Goal: Transaction & Acquisition: Book appointment/travel/reservation

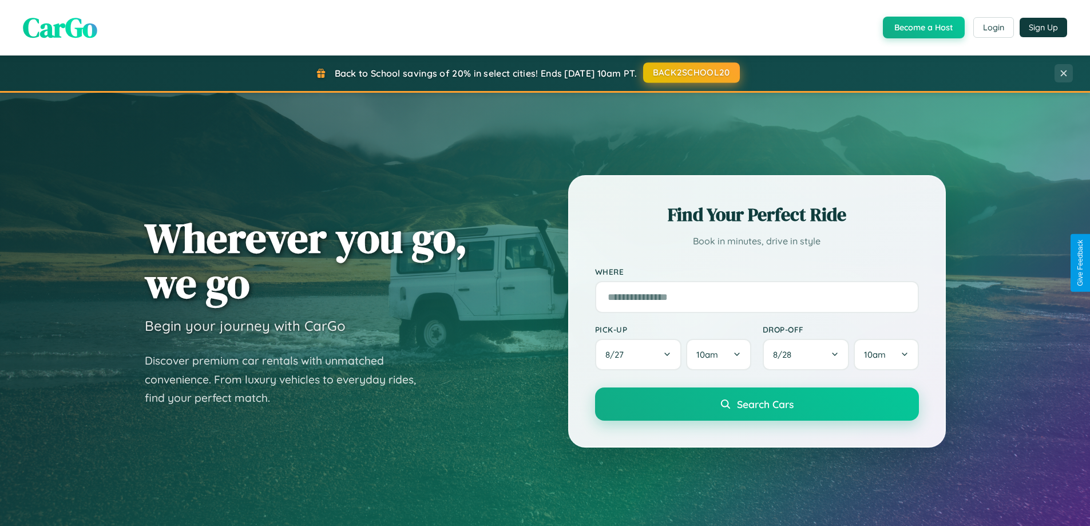
click at [691, 73] on button "BACK2SCHOOL20" at bounding box center [691, 72] width 97 height 21
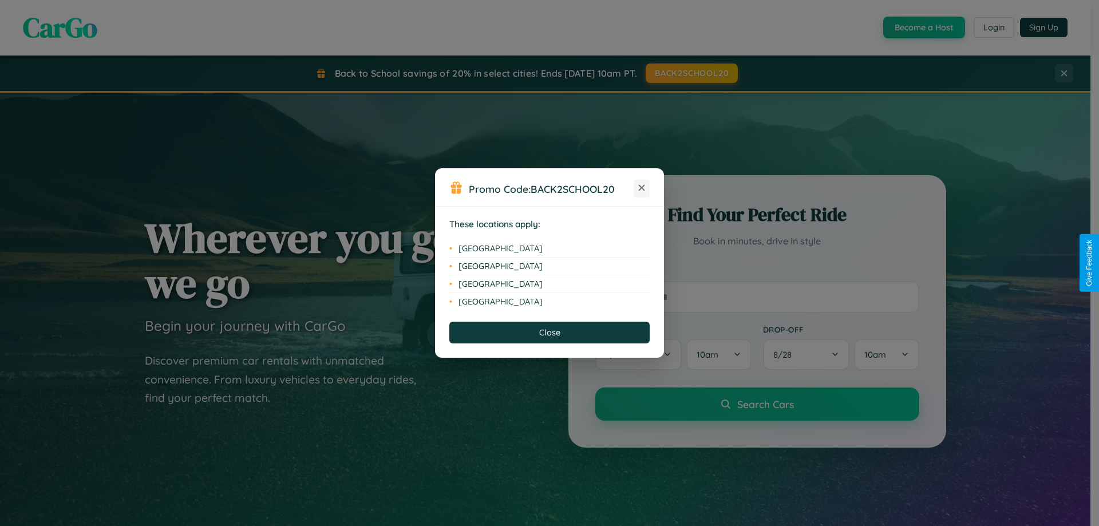
click at [642, 188] on icon at bounding box center [642, 188] width 6 height 6
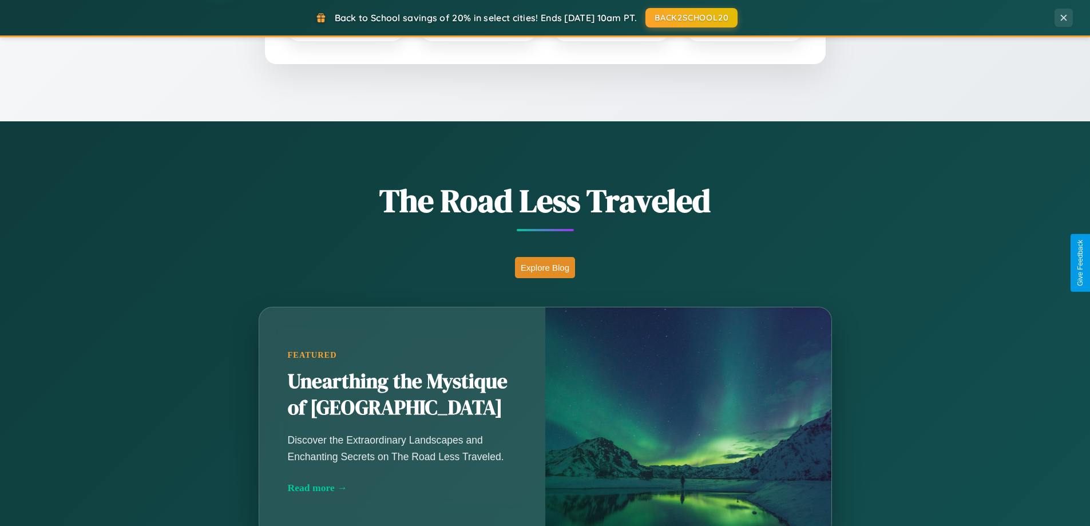
scroll to position [788, 0]
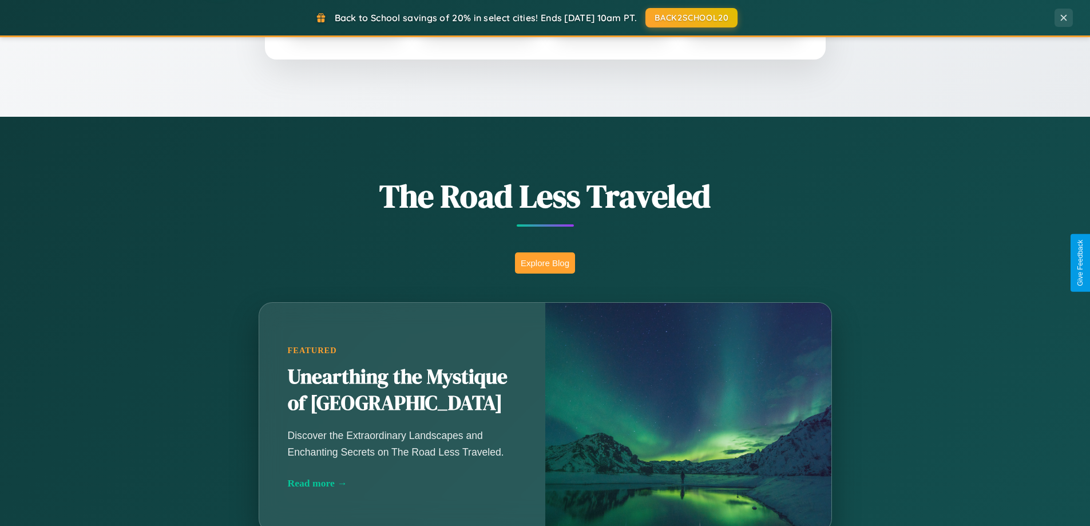
click at [545, 263] on button "Explore Blog" at bounding box center [545, 262] width 60 height 21
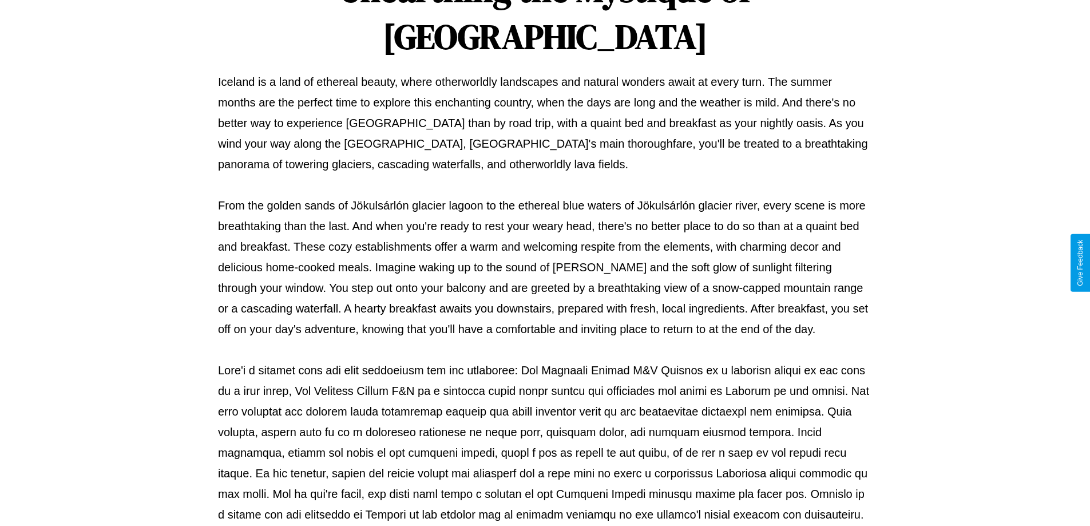
scroll to position [370, 0]
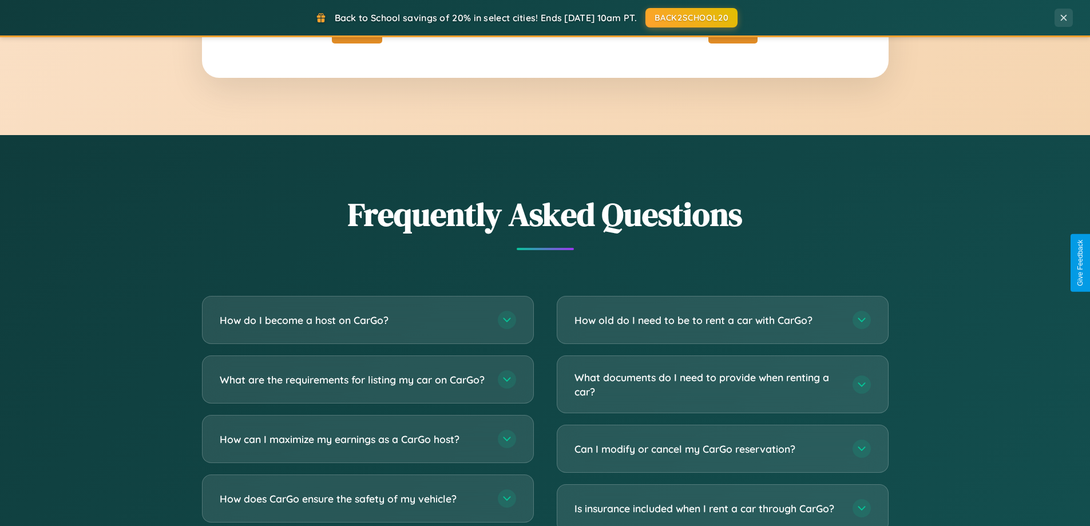
scroll to position [2202, 0]
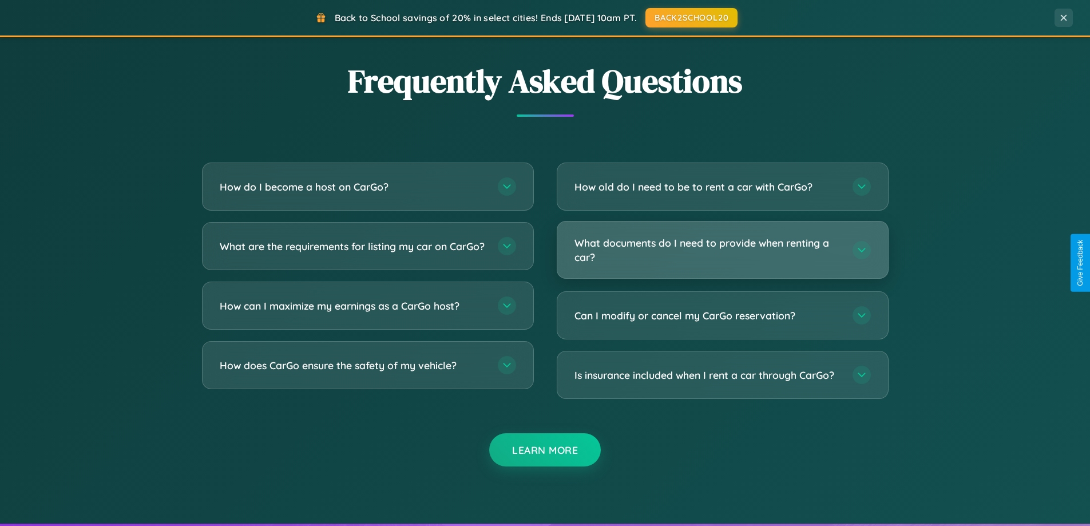
click at [722, 250] on h3 "What documents do I need to provide when renting a car?" at bounding box center [708, 250] width 267 height 28
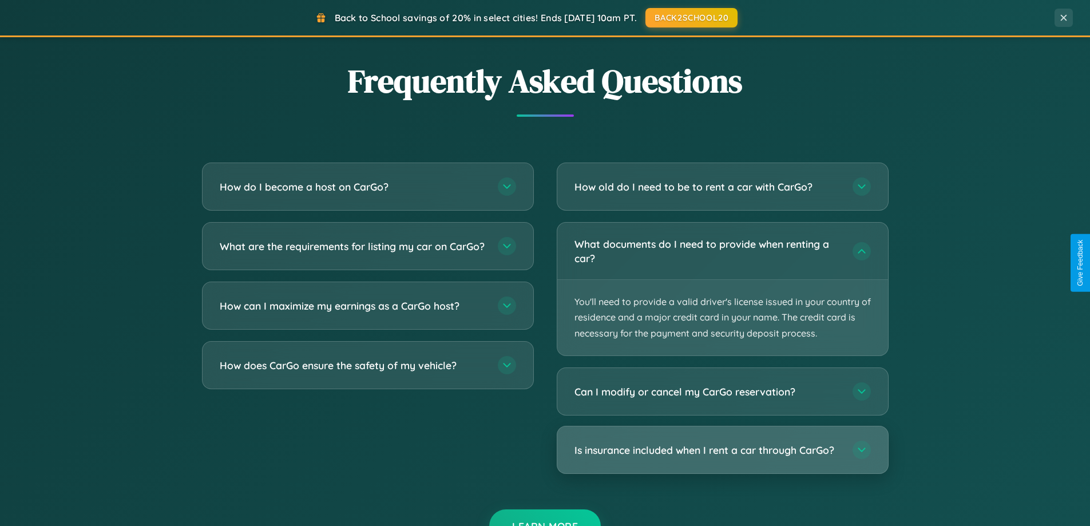
click at [722, 450] on h3 "Is insurance included when I rent a car through CarGo?" at bounding box center [708, 450] width 267 height 14
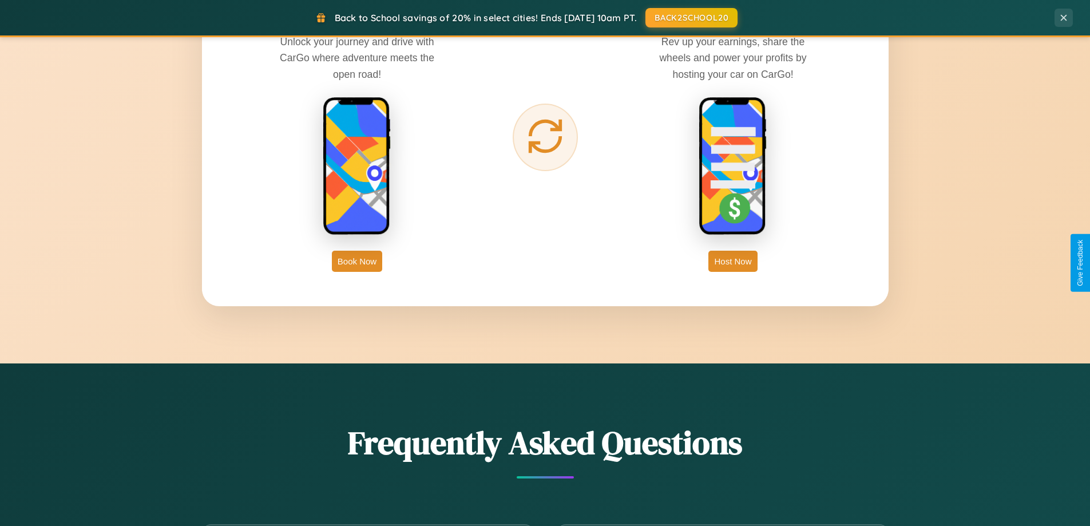
scroll to position [1839, 0]
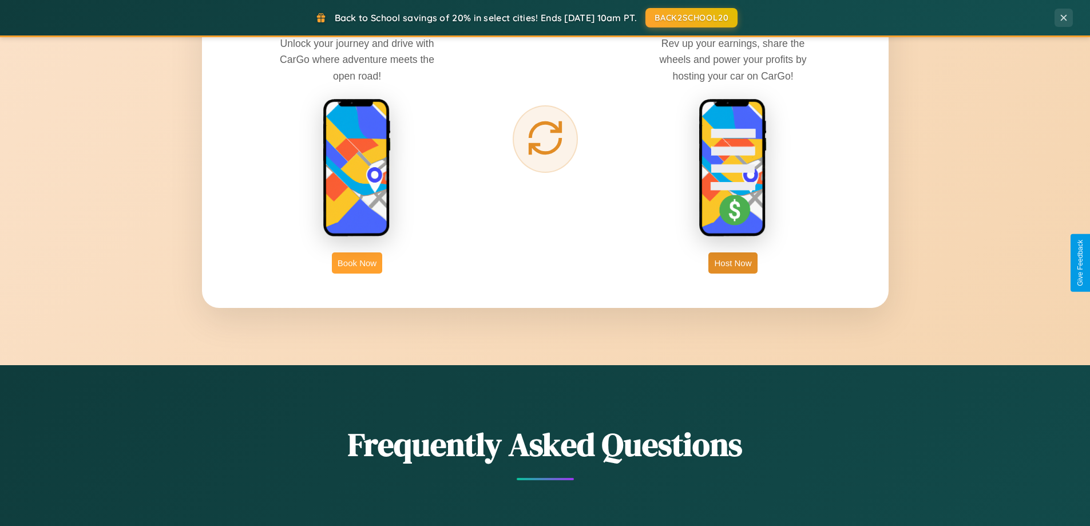
click at [357, 263] on button "Book Now" at bounding box center [357, 262] width 50 height 21
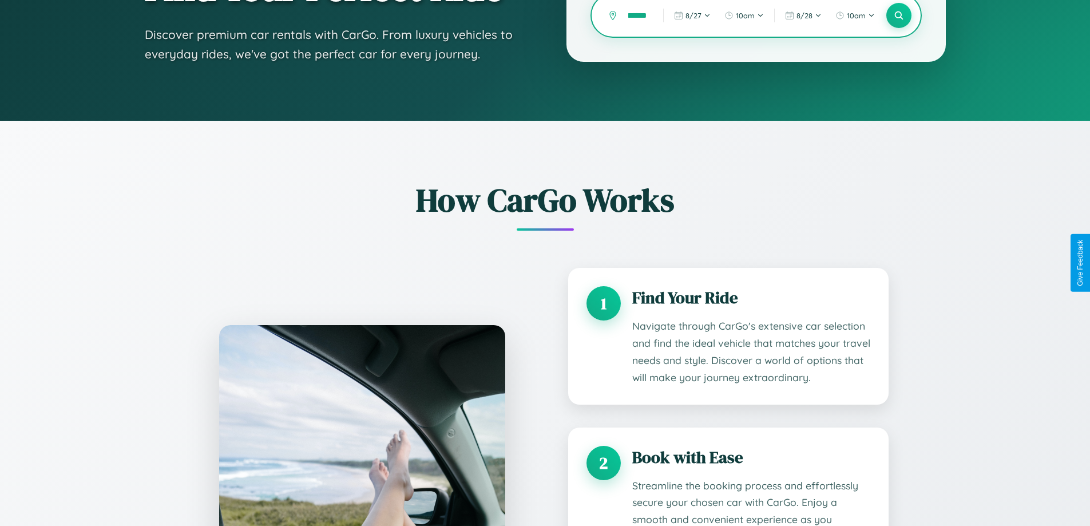
scroll to position [0, 10]
type input "******"
click at [899, 15] on icon at bounding box center [898, 15] width 11 height 11
